Goal: Information Seeking & Learning: Learn about a topic

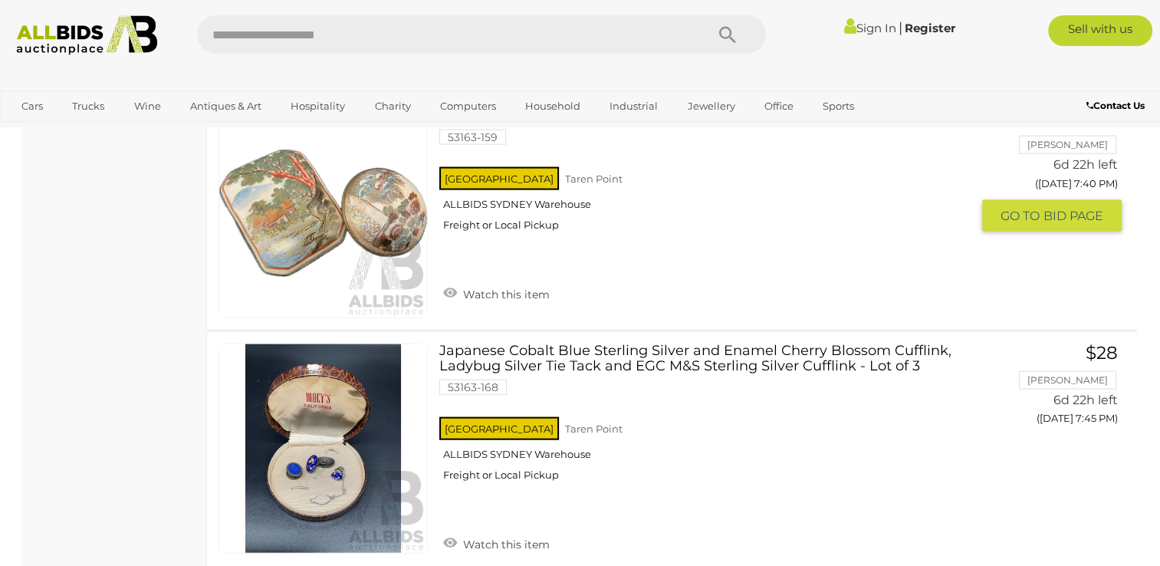
scroll to position [3451, 0]
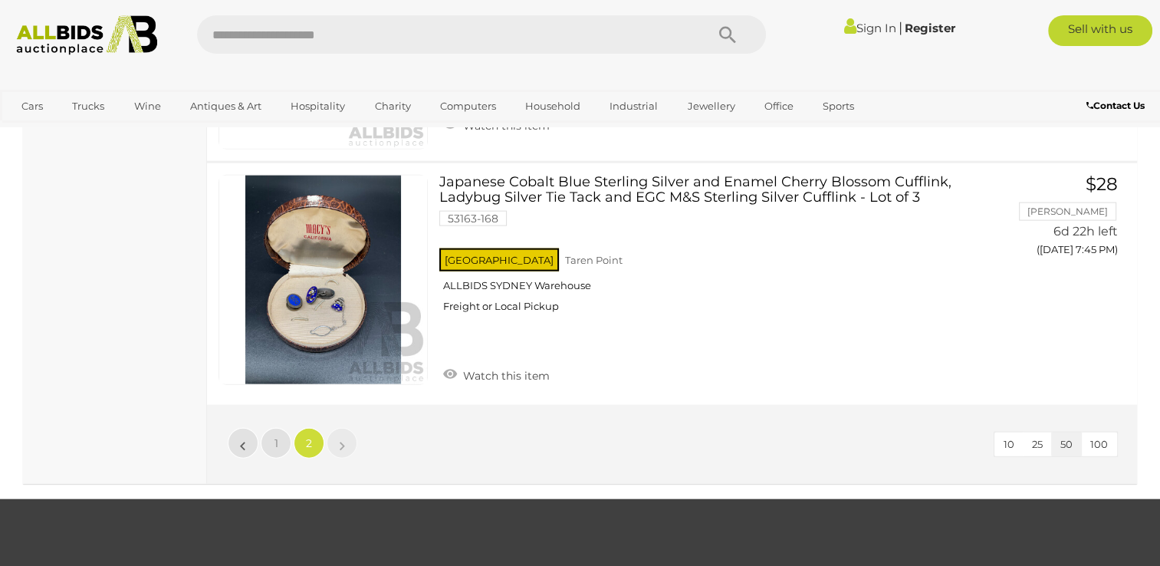
click at [344, 436] on li "»" at bounding box center [342, 443] width 30 height 31
click at [243, 435] on li "«" at bounding box center [243, 443] width 31 height 31
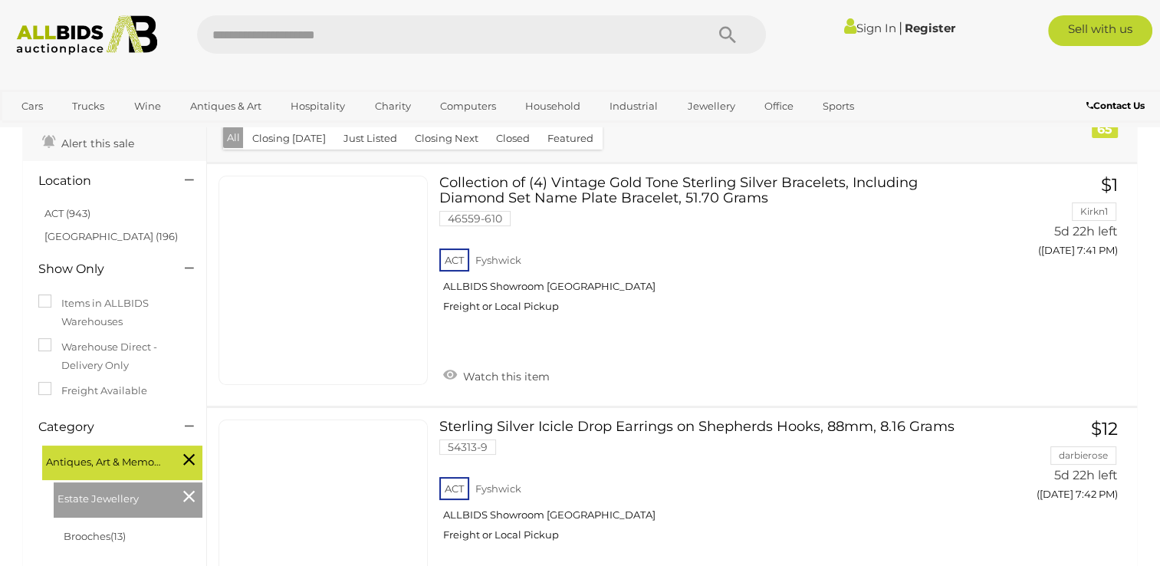
scroll to position [0, 0]
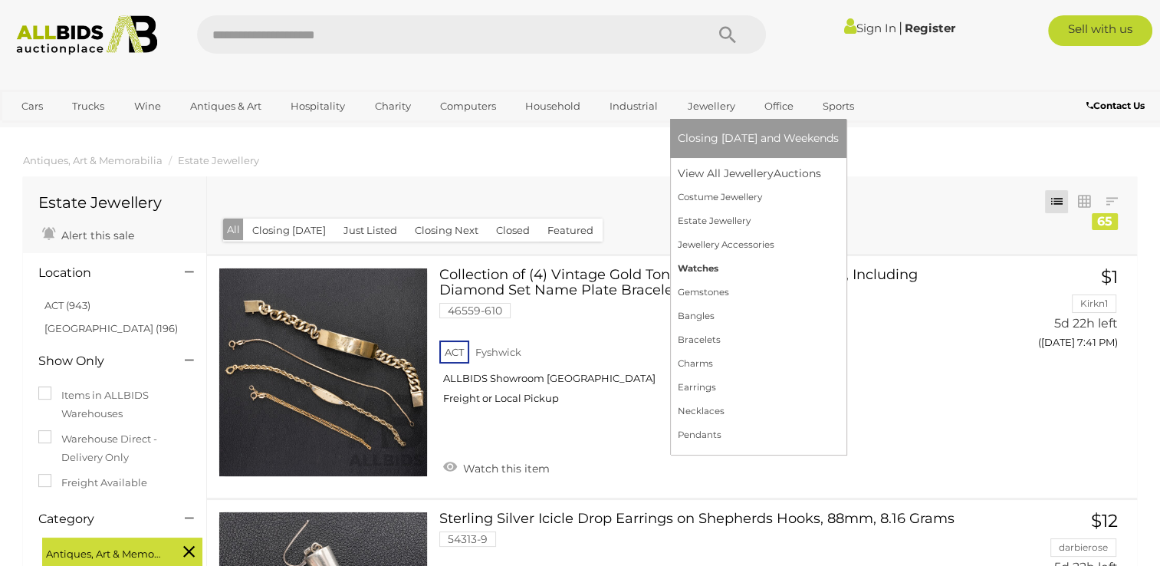
click at [689, 268] on link "Watches" at bounding box center [758, 269] width 161 height 24
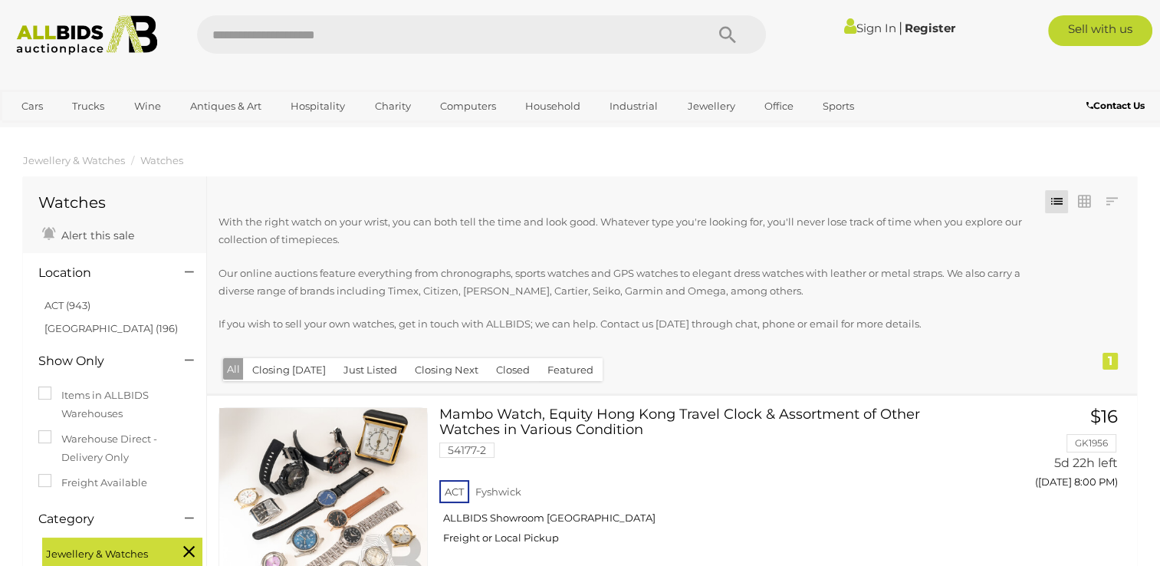
scroll to position [153, 0]
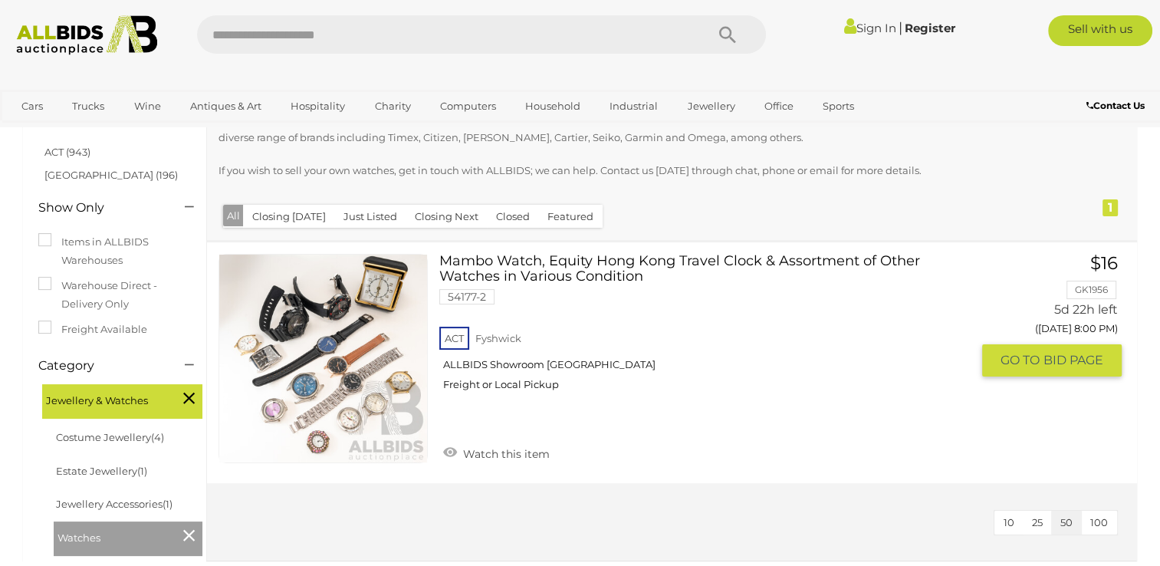
click at [353, 331] on link at bounding box center [323, 358] width 209 height 209
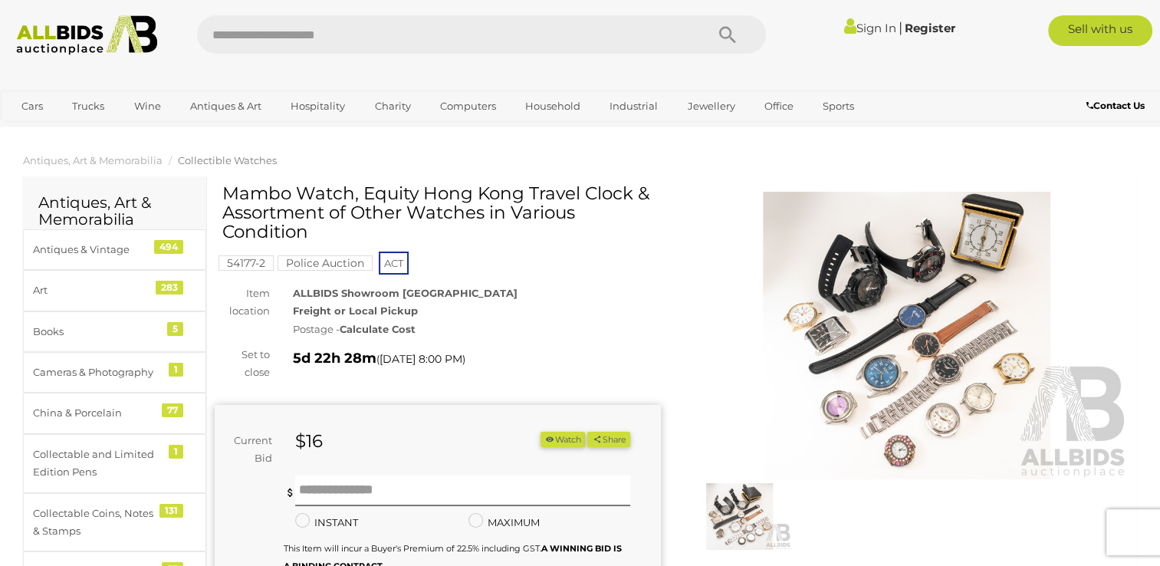
click at [863, 326] on img at bounding box center [907, 336] width 446 height 288
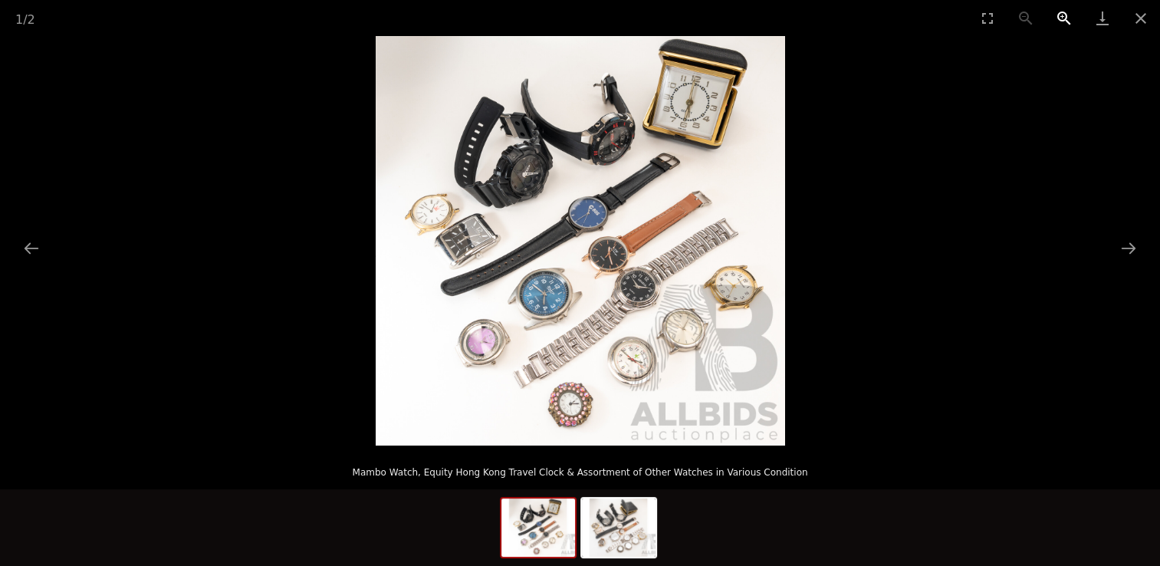
click at [1059, 15] on button "Zoom in" at bounding box center [1064, 18] width 38 height 36
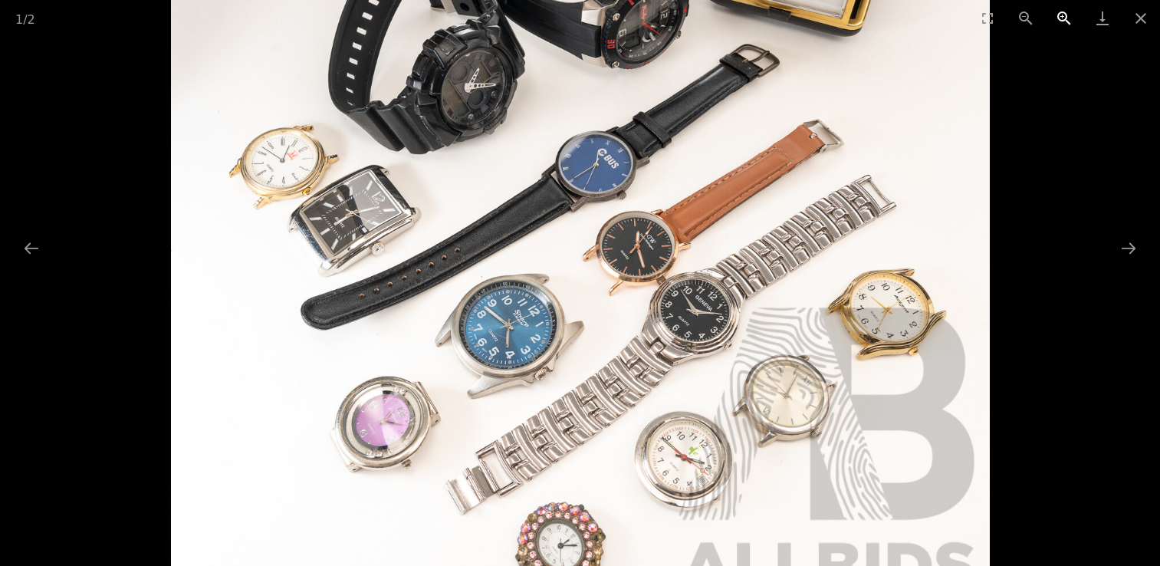
click at [1059, 15] on button "Zoom in" at bounding box center [1064, 18] width 38 height 36
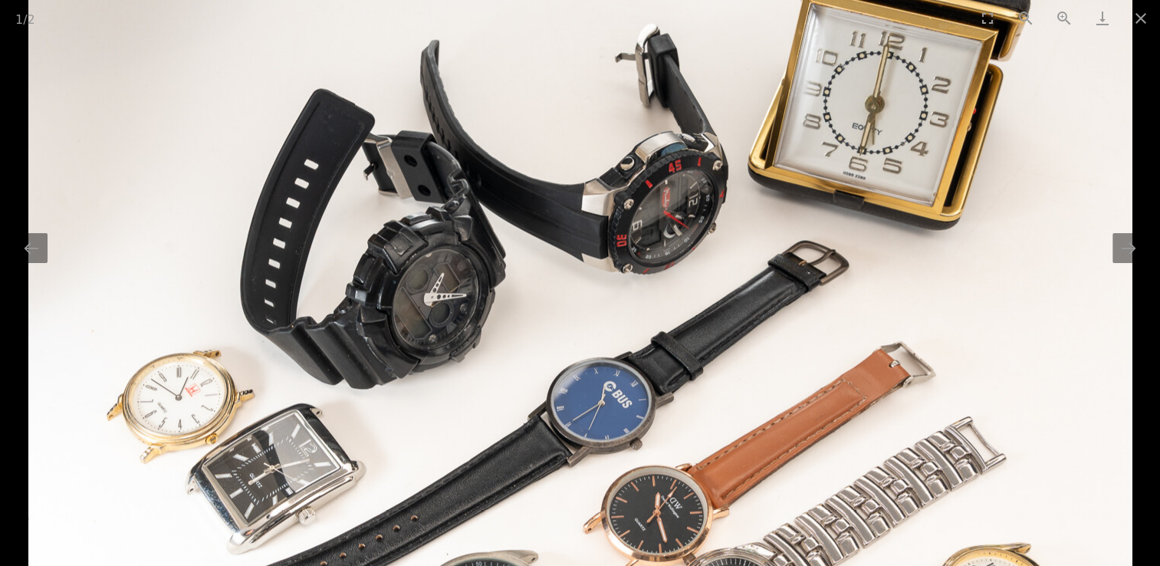
drag, startPoint x: 709, startPoint y: 333, endPoint x: 783, endPoint y: 605, distance: 282.2
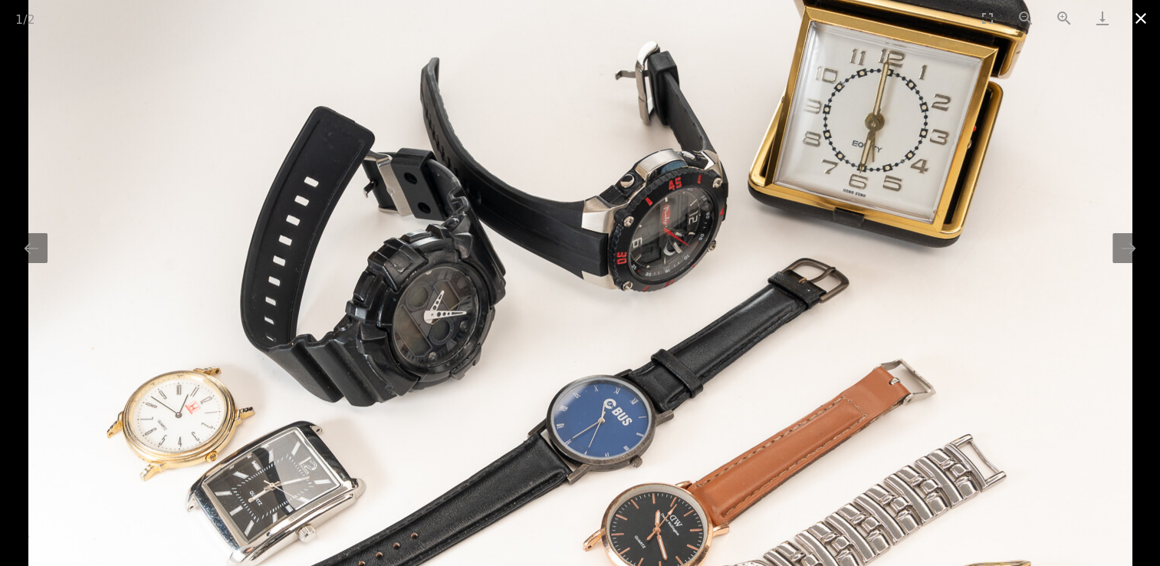
click at [1140, 21] on button "Close gallery" at bounding box center [1141, 18] width 38 height 36
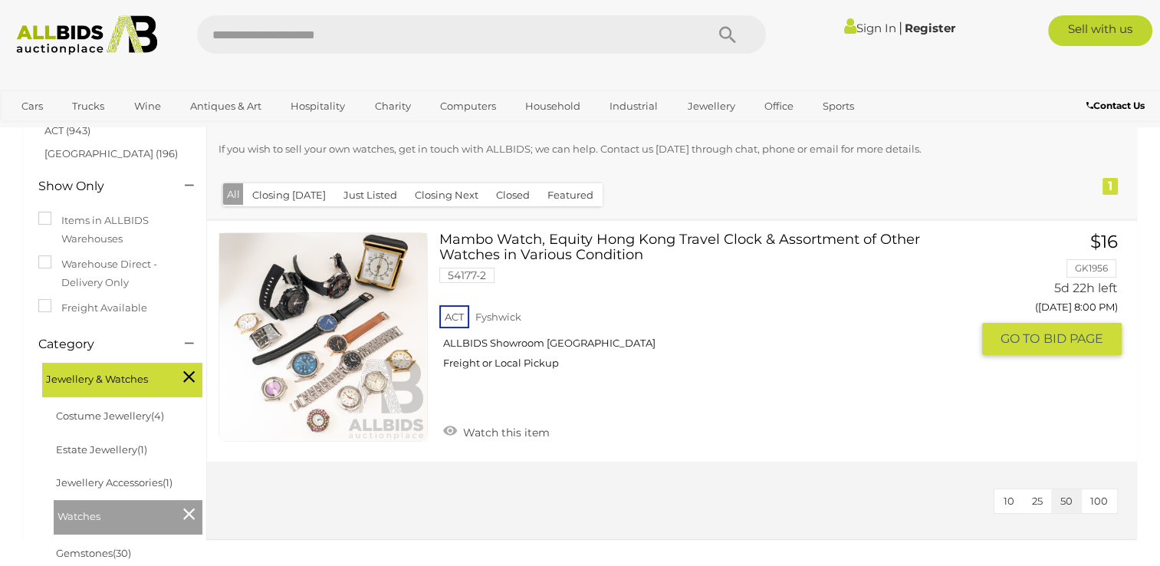
scroll to position [161, 0]
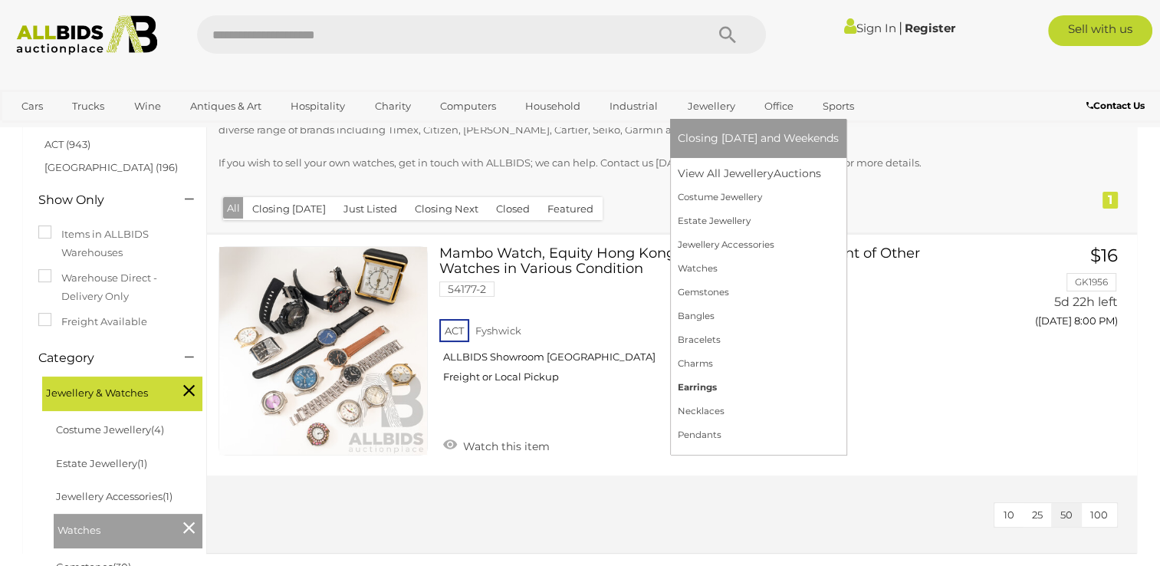
click at [689, 386] on link "Earrings" at bounding box center [758, 388] width 161 height 24
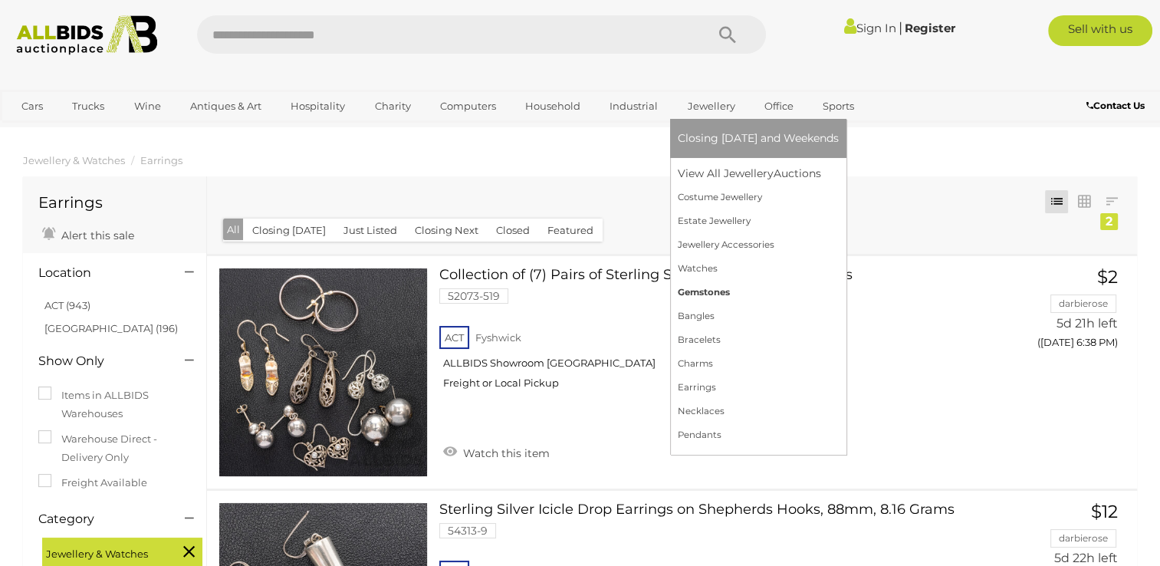
click at [711, 291] on link "Gemstones" at bounding box center [758, 293] width 161 height 24
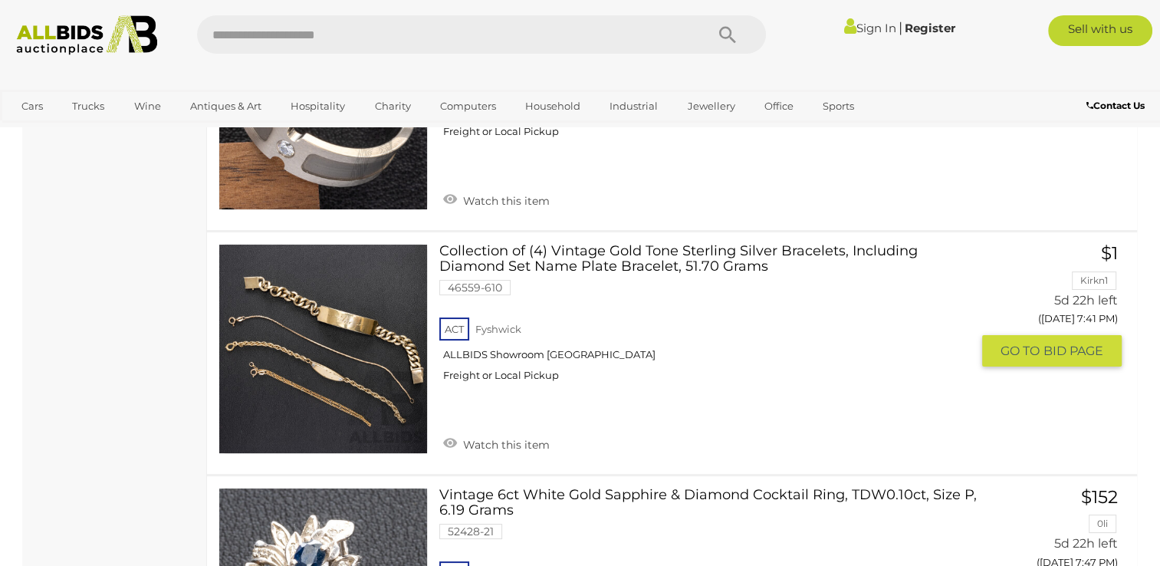
scroll to position [5674, 0]
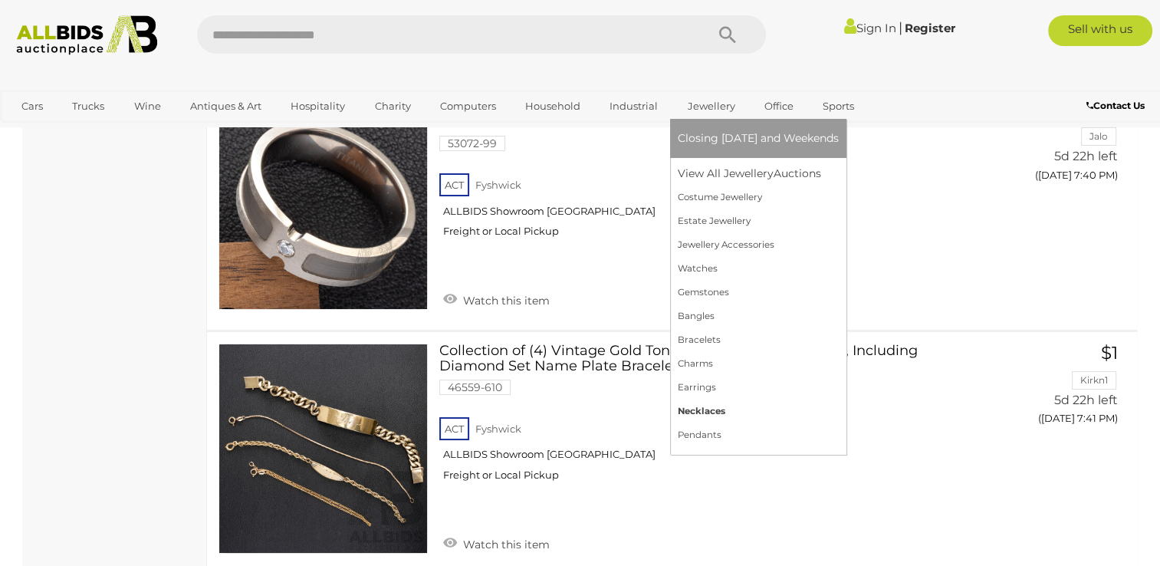
click at [708, 413] on link "Necklaces" at bounding box center [758, 411] width 161 height 24
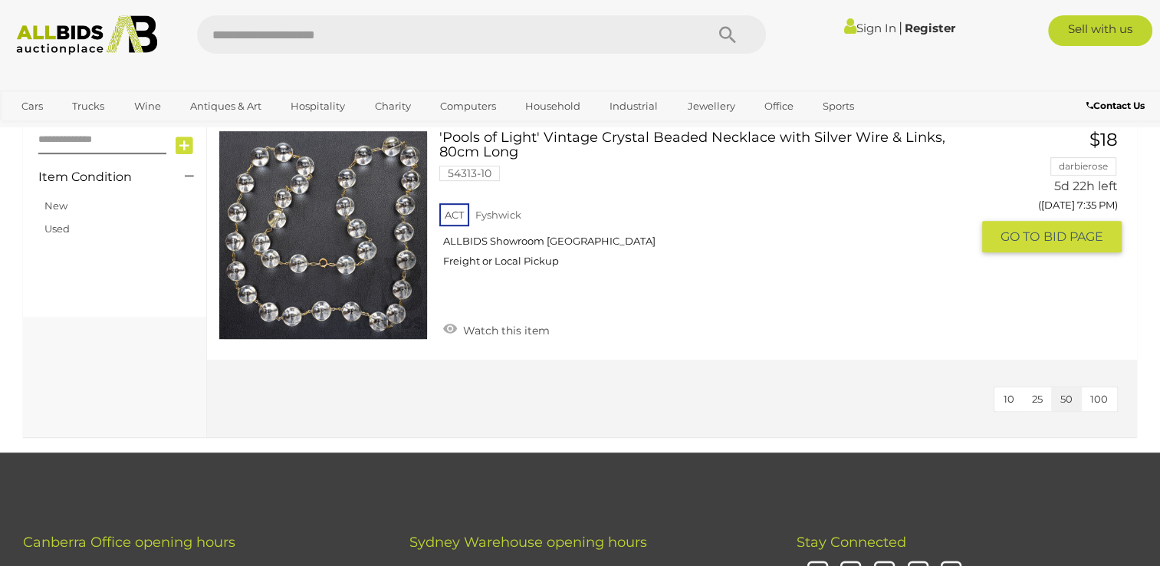
scroll to position [690, 0]
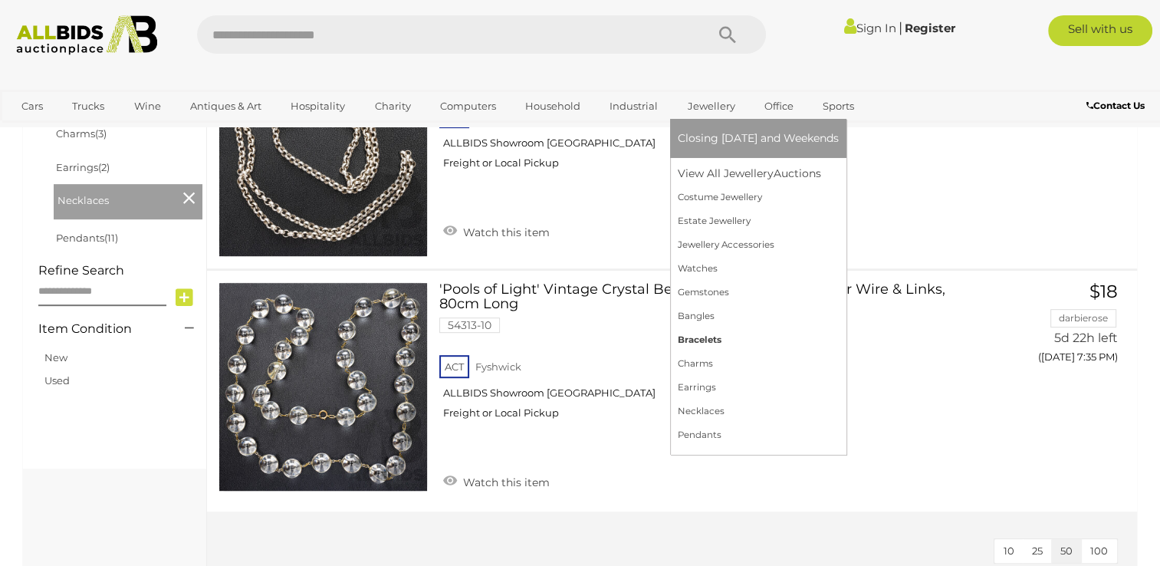
click at [699, 334] on link "Bracelets" at bounding box center [758, 340] width 161 height 24
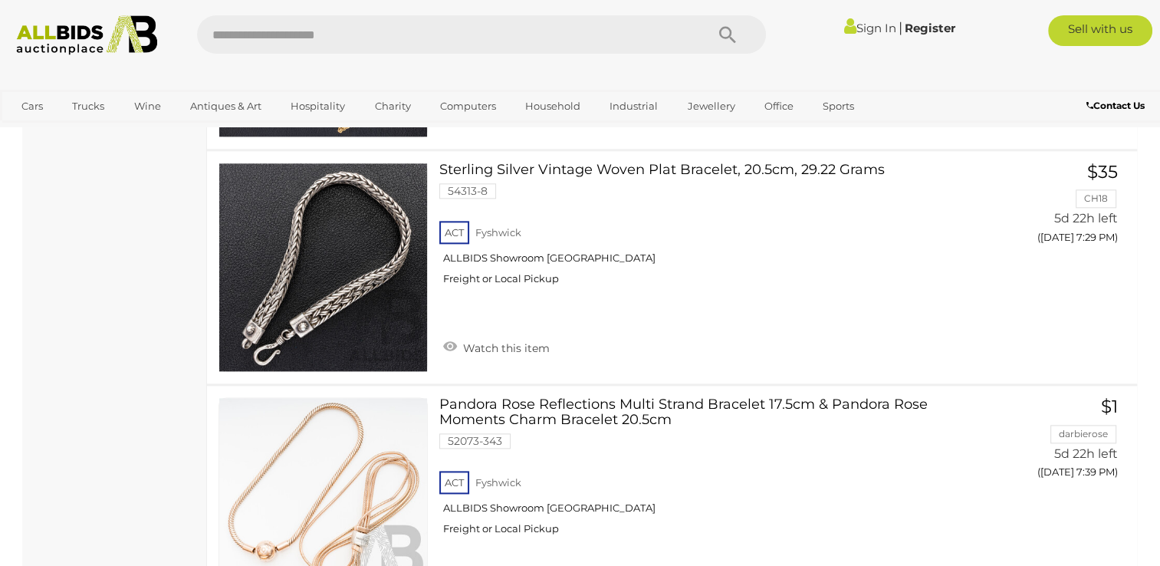
scroll to position [1840, 0]
